Goal: Task Accomplishment & Management: Manage account settings

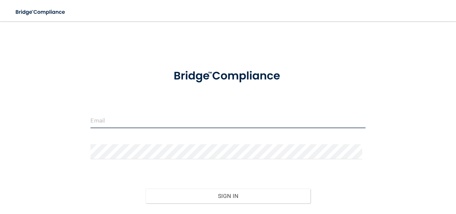
click at [148, 121] on input "email" at bounding box center [227, 120] width 275 height 15
type input "[EMAIL_ADDRESS][DOMAIN_NAME]"
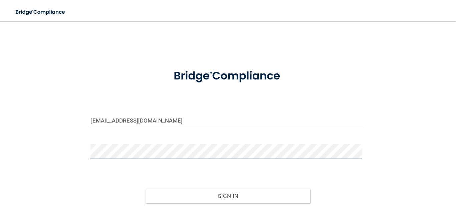
click at [145, 188] on button "Sign In" at bounding box center [227, 195] width 165 height 15
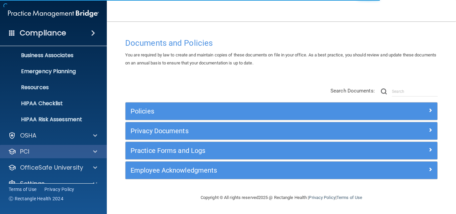
scroll to position [63, 0]
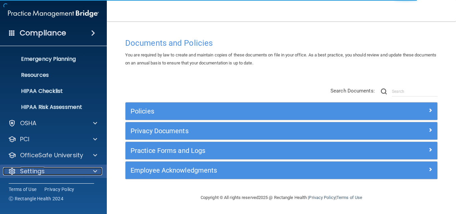
click at [44, 167] on p "Settings" at bounding box center [32, 171] width 25 height 8
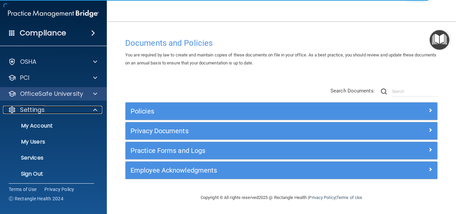
scroll to position [127, 0]
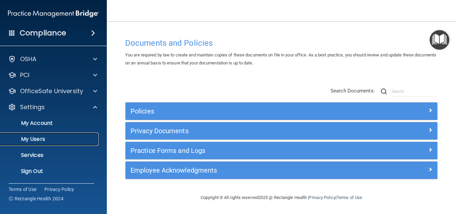
click at [36, 136] on p "My Users" at bounding box center [49, 139] width 91 height 7
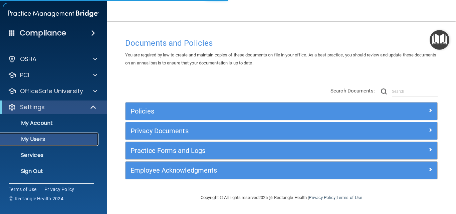
scroll to position [15, 0]
select select "20"
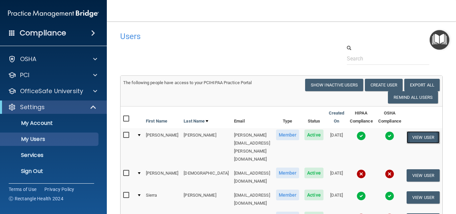
click at [423, 135] on button "View User" at bounding box center [422, 137] width 33 height 12
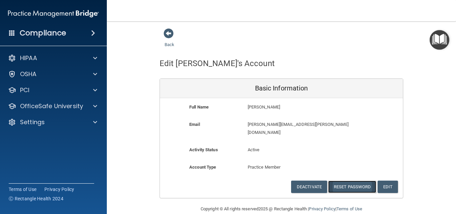
click at [348, 180] on button "Reset Password" at bounding box center [352, 186] width 48 height 12
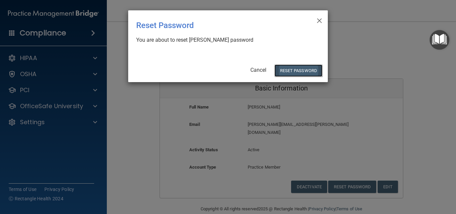
click at [300, 71] on button "Reset Password" at bounding box center [298, 70] width 48 height 12
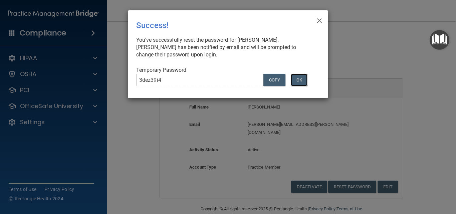
click at [301, 82] on button "OK" at bounding box center [299, 80] width 17 height 12
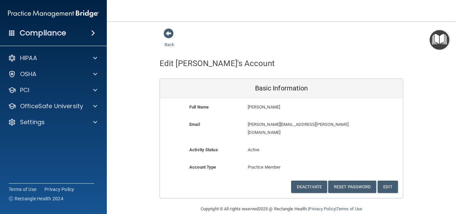
click at [144, 184] on div "Back Edit [PERSON_NAME]'s Account Basic Information Full Name [PERSON_NAME] [PE…" at bounding box center [281, 113] width 322 height 170
